Goal: Navigation & Orientation: Find specific page/section

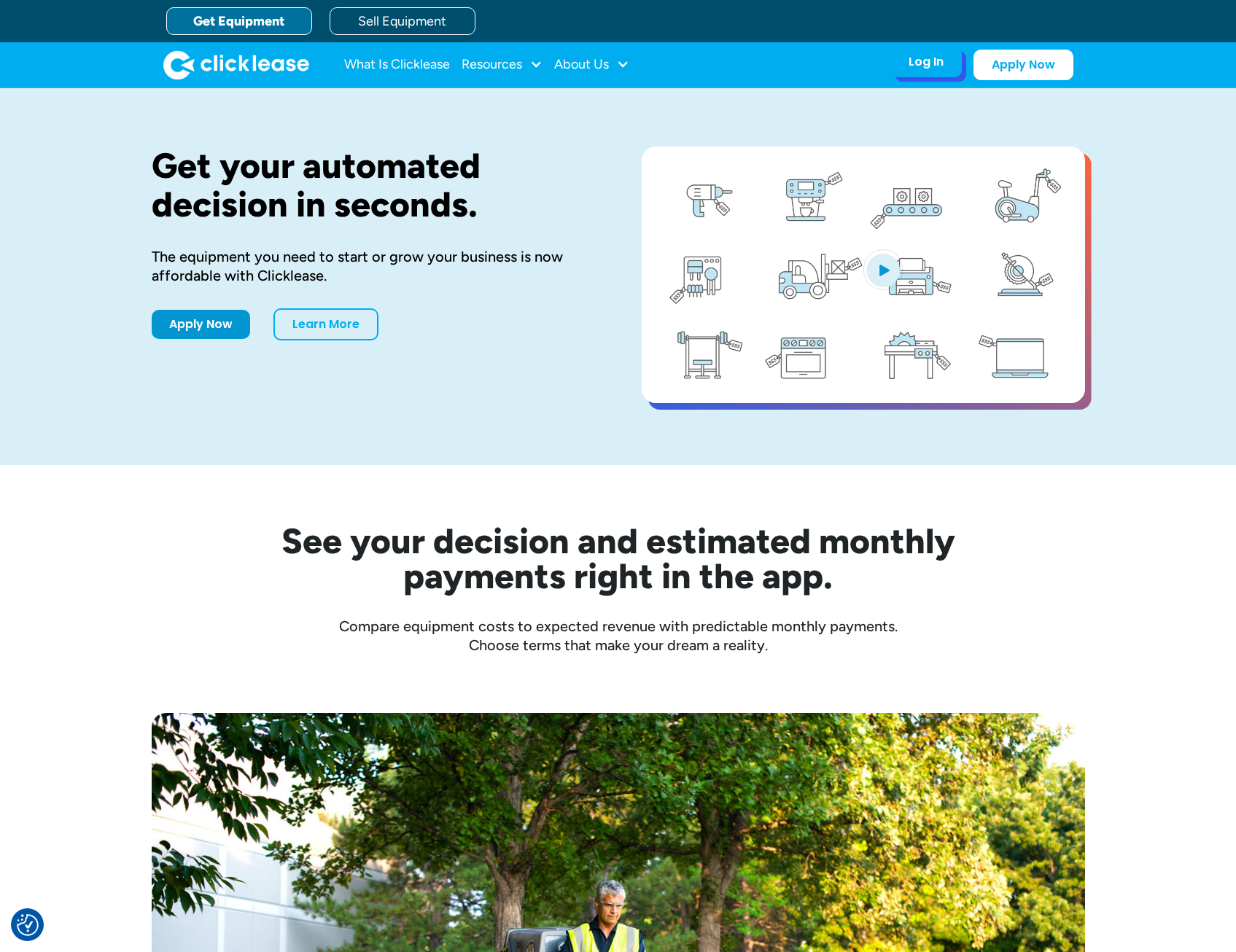
click at [923, 58] on div "Log In" at bounding box center [925, 61] width 35 height 14
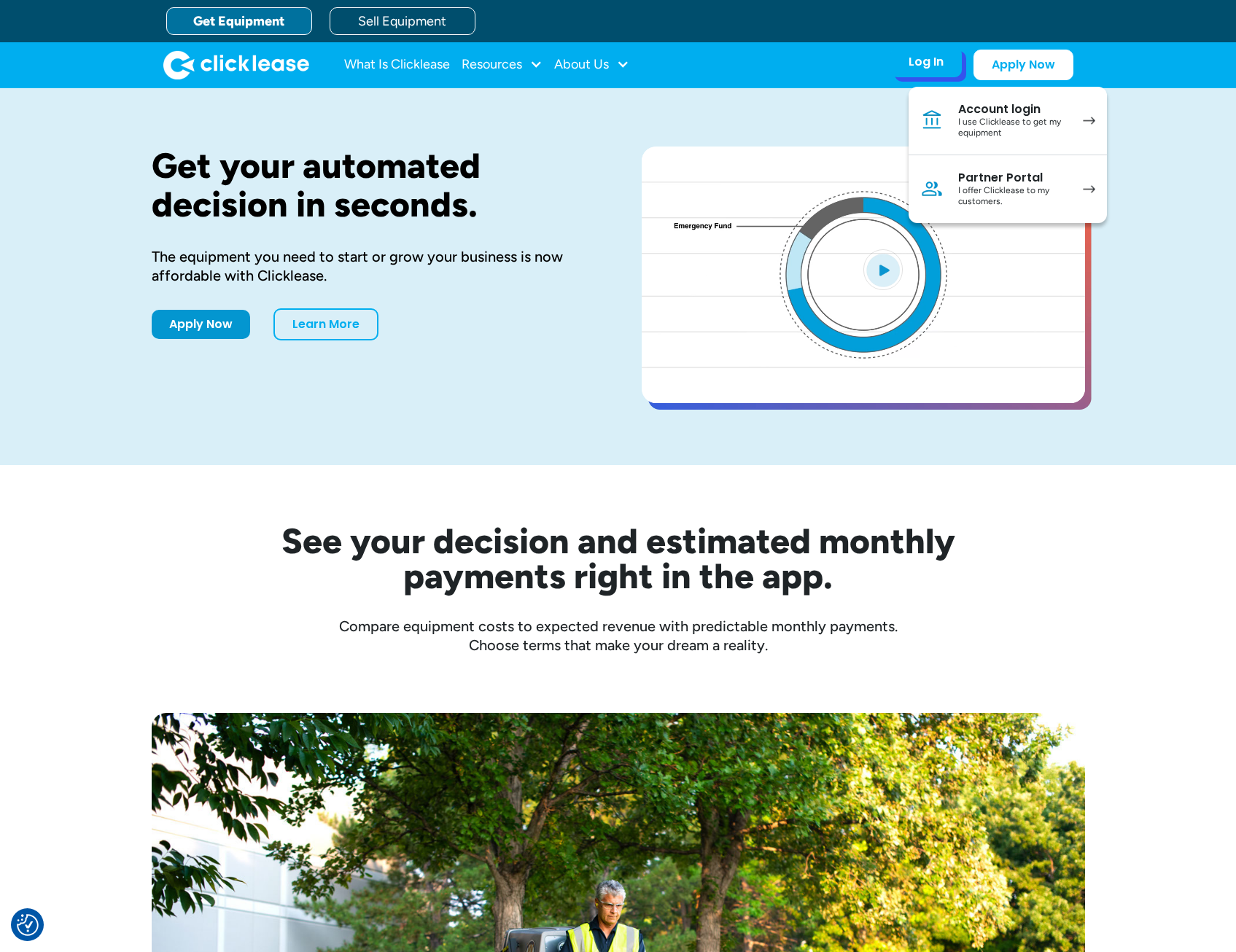
click at [1001, 115] on div "Account login" at bounding box center [1013, 110] width 110 height 14
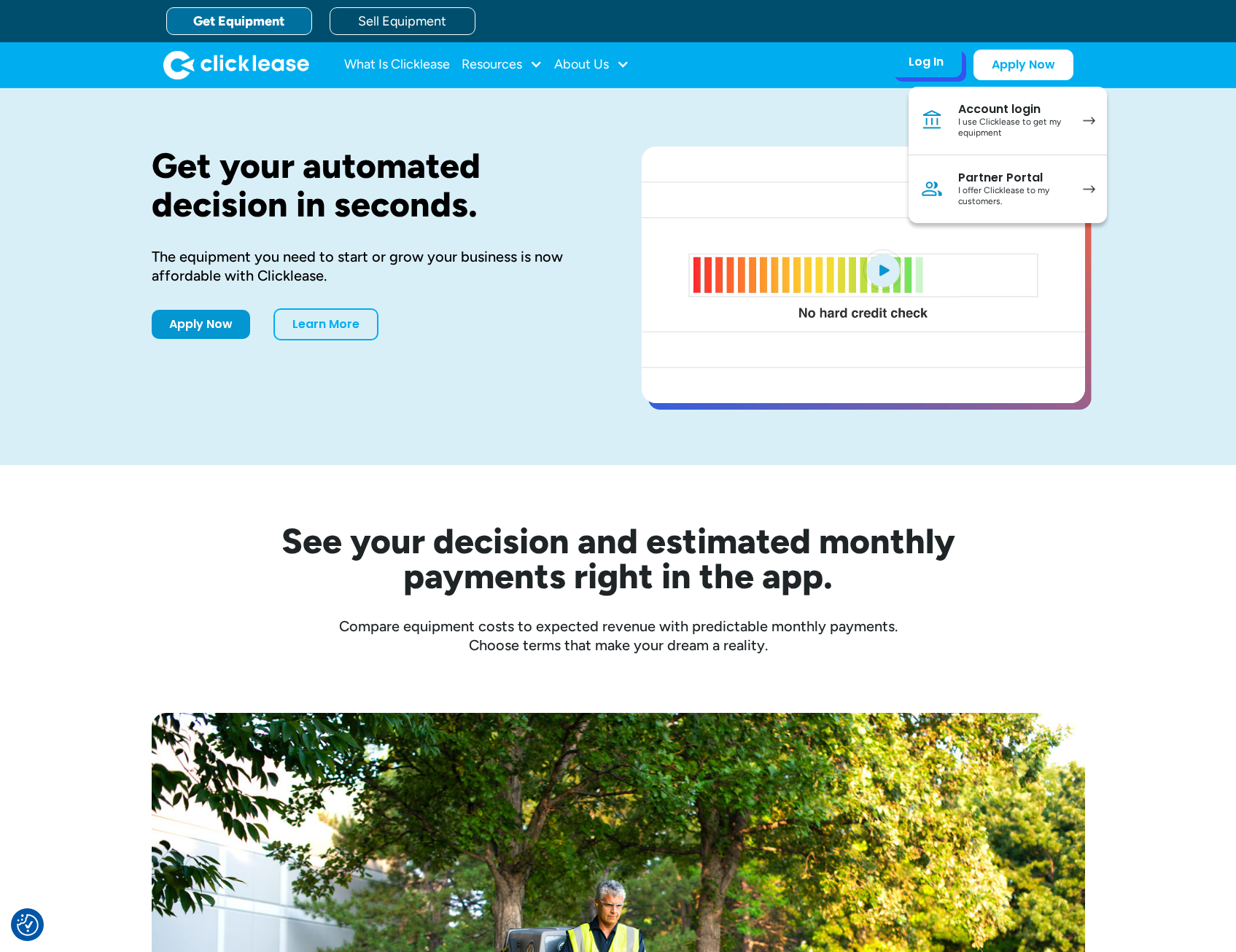
click at [1086, 116] on link "Account login I use Clicklease to get my equipment" at bounding box center [1007, 120] width 199 height 69
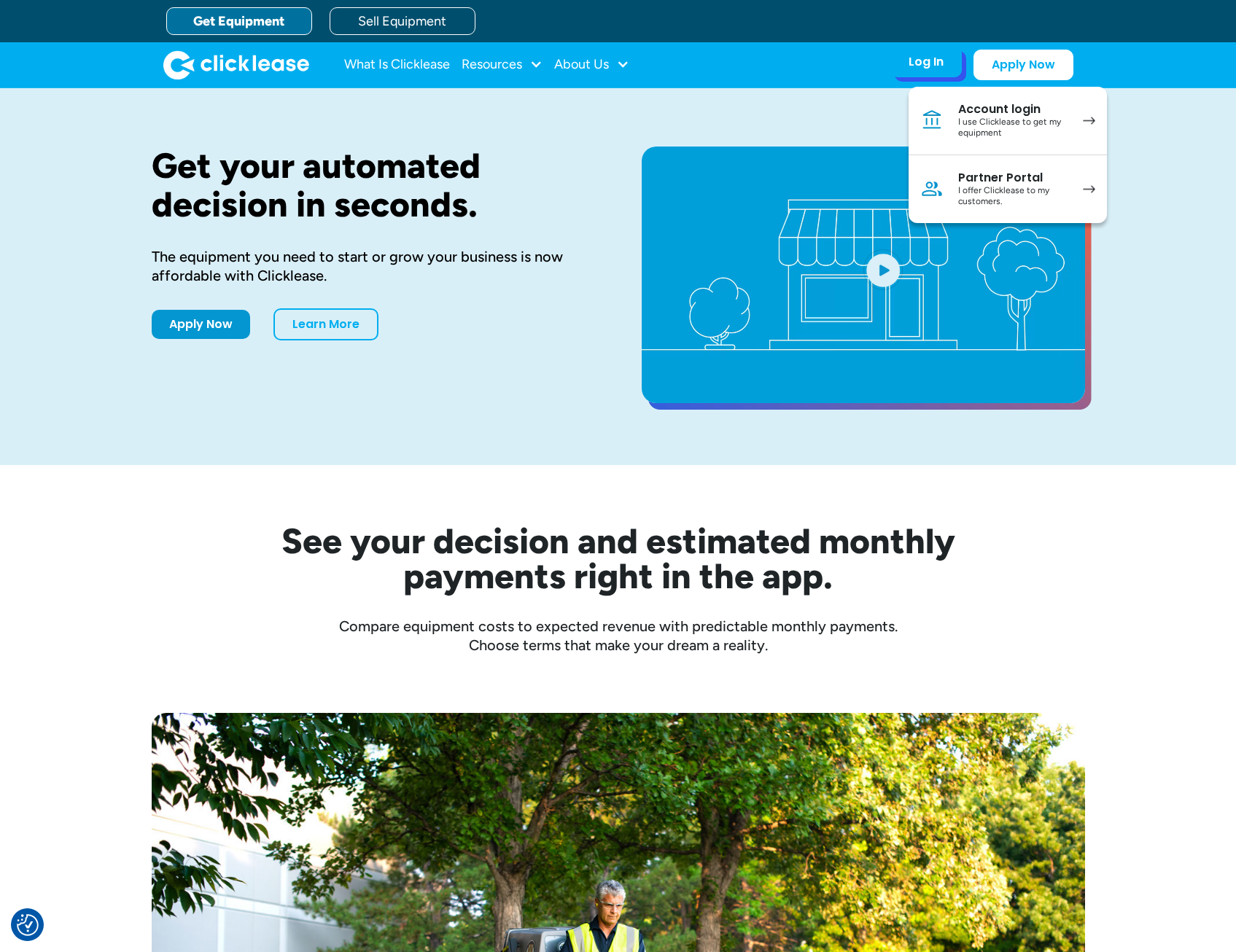
click at [1002, 113] on div "Account login" at bounding box center [1013, 110] width 110 height 14
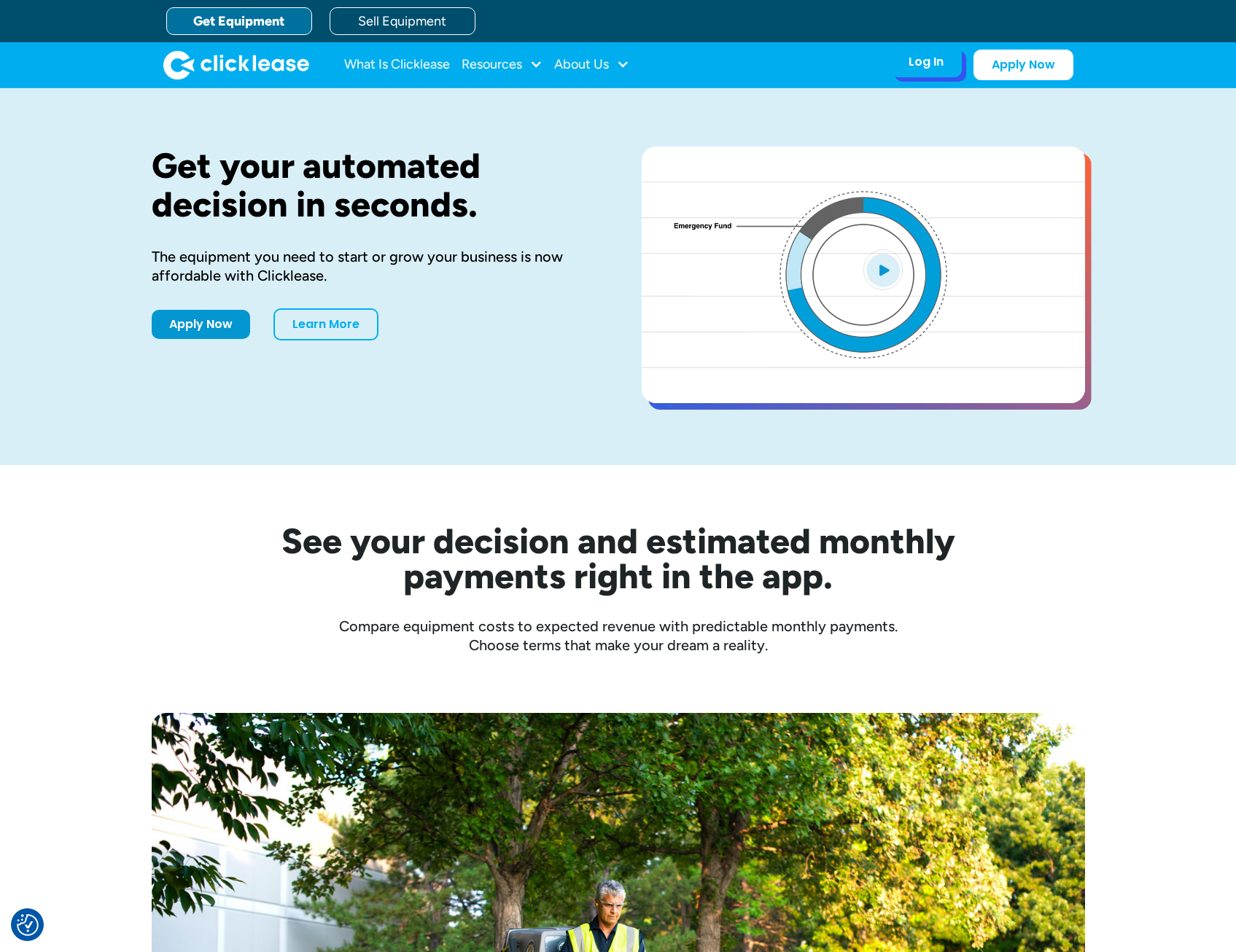
click at [939, 61] on div "Log In" at bounding box center [925, 61] width 35 height 14
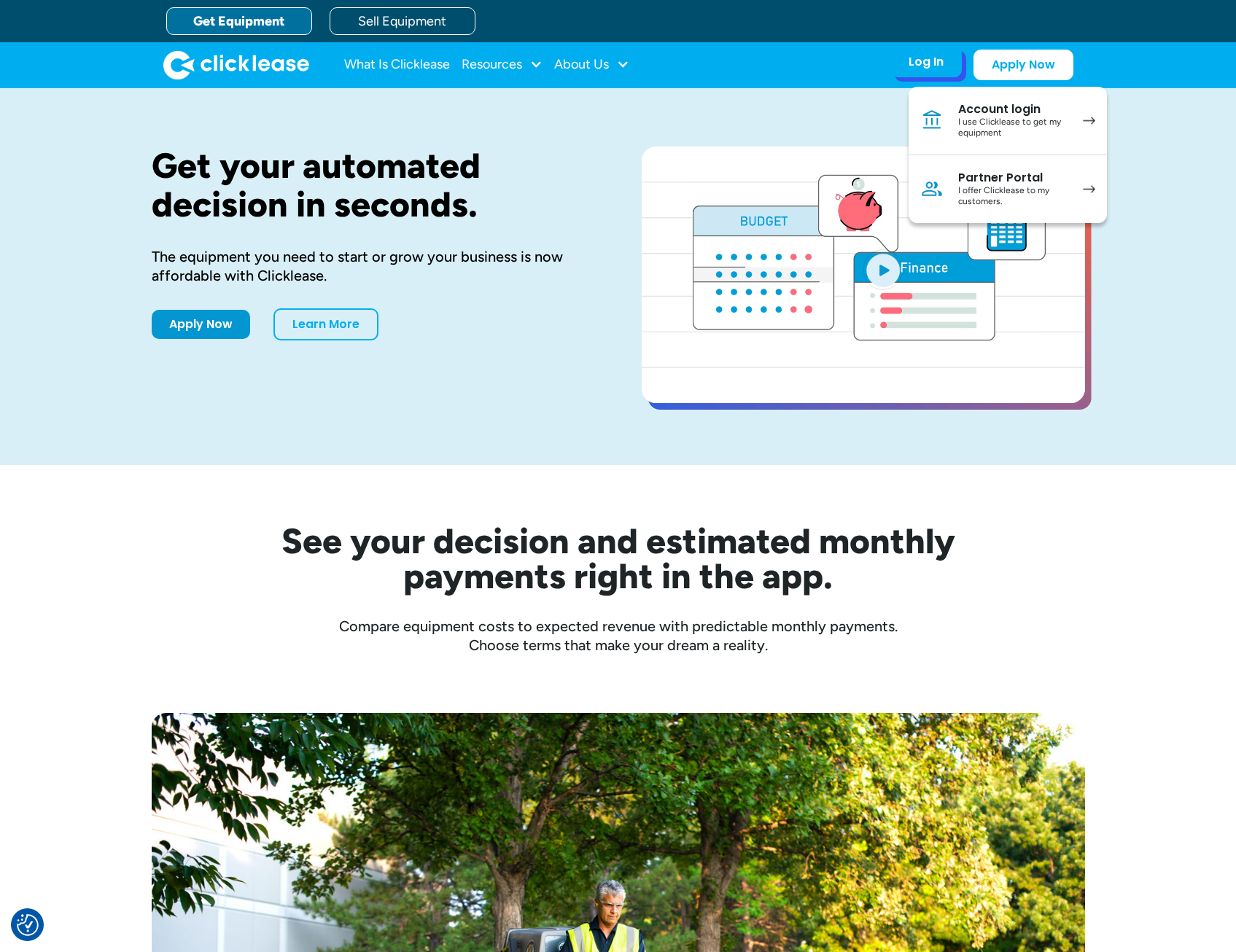
click at [948, 107] on link "Account login I use Clicklease to get my equipment" at bounding box center [1007, 120] width 199 height 69
